Goal: Transaction & Acquisition: Download file/media

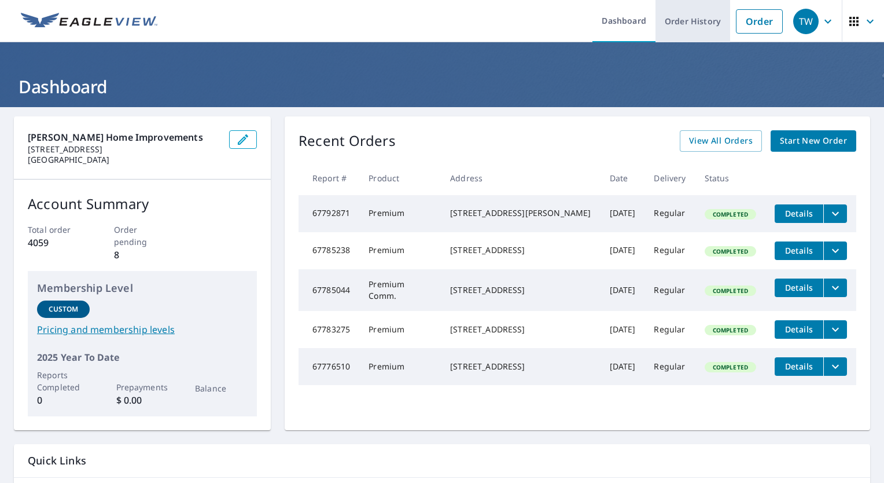
click at [711, 28] on link "Order History" at bounding box center [693, 21] width 75 height 42
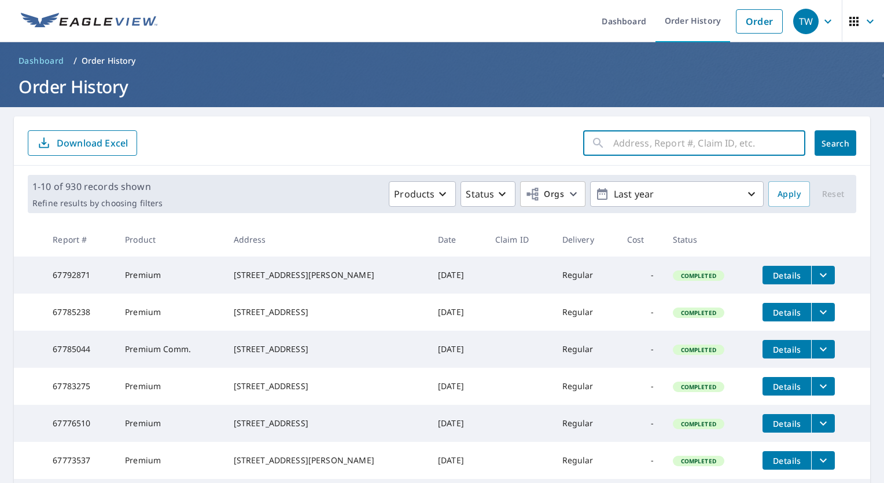
click at [668, 135] on input "text" at bounding box center [709, 143] width 192 height 32
type input "1614"
click button "Search" at bounding box center [836, 142] width 42 height 25
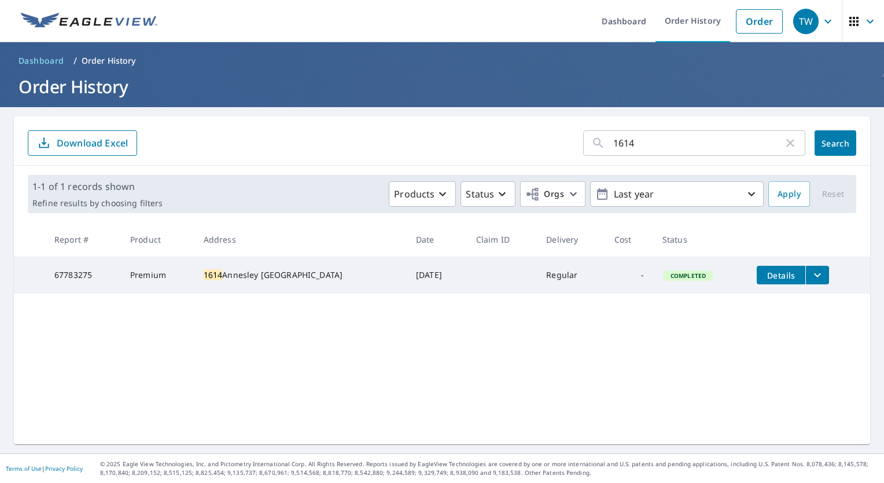
click at [811, 268] on icon "filesDropdownBtn-67783275" at bounding box center [818, 275] width 14 height 14
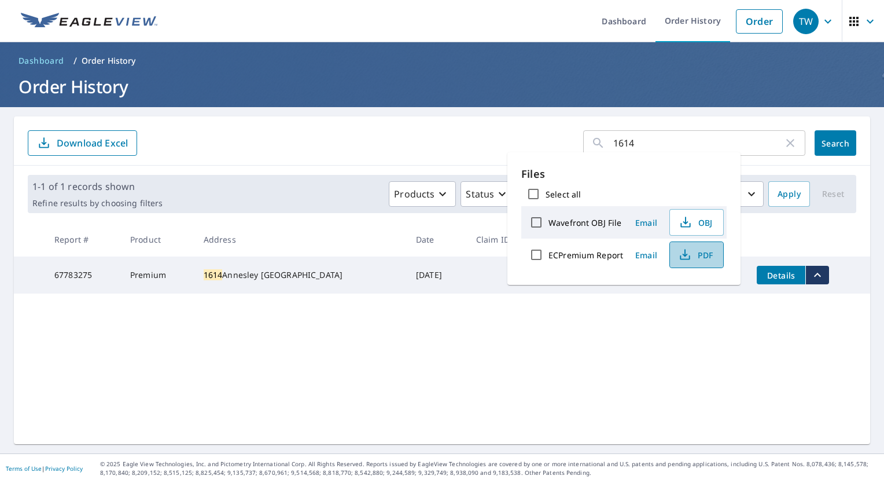
click at [691, 251] on span "PDF" at bounding box center [695, 255] width 37 height 14
click at [787, 142] on icon "button" at bounding box center [791, 143] width 14 height 14
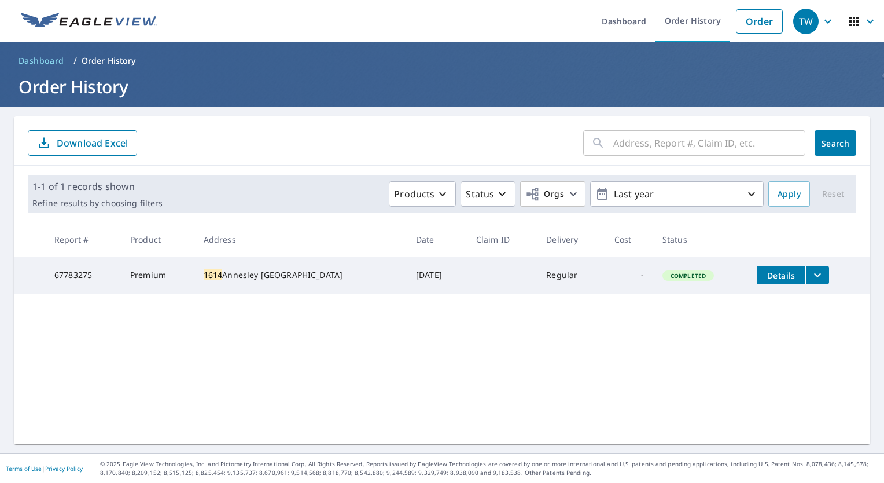
click at [683, 144] on input "text" at bounding box center [709, 143] width 192 height 32
type input "308"
click button "Search" at bounding box center [836, 142] width 42 height 25
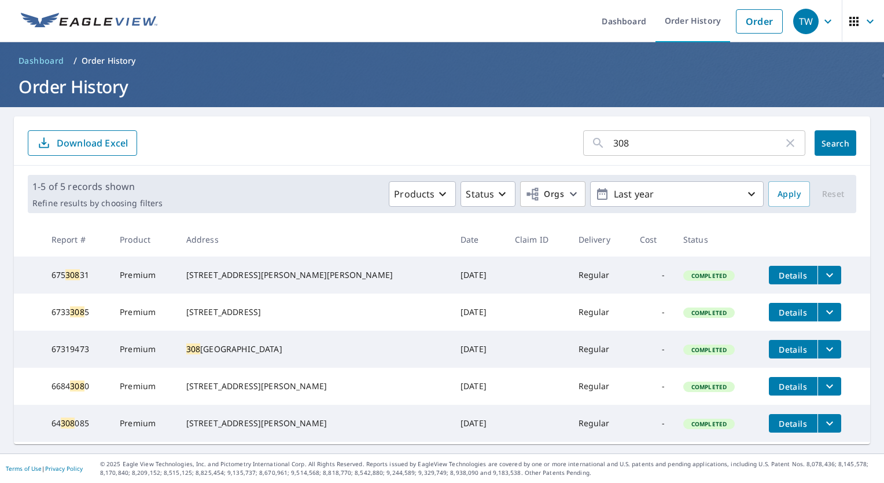
click at [823, 356] on icon "filesDropdownBtn-67319473" at bounding box center [830, 349] width 14 height 14
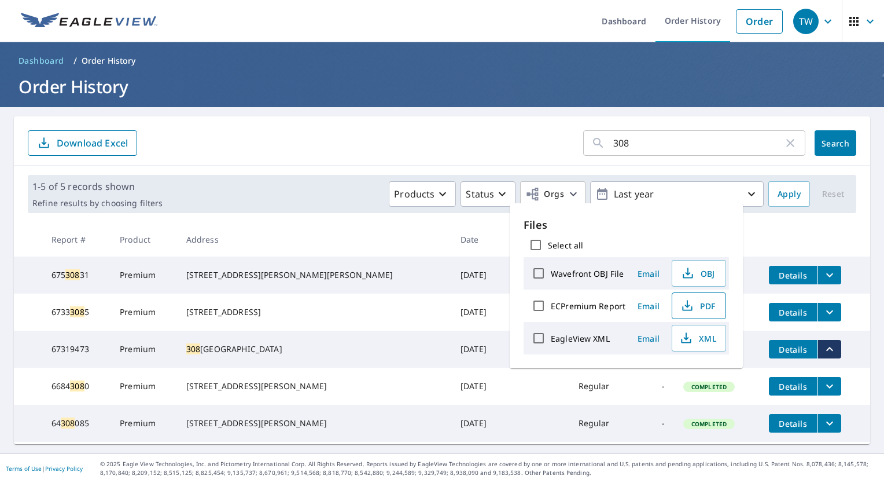
click at [701, 308] on span "PDF" at bounding box center [697, 306] width 37 height 14
